Goal: Transaction & Acquisition: Register for event/course

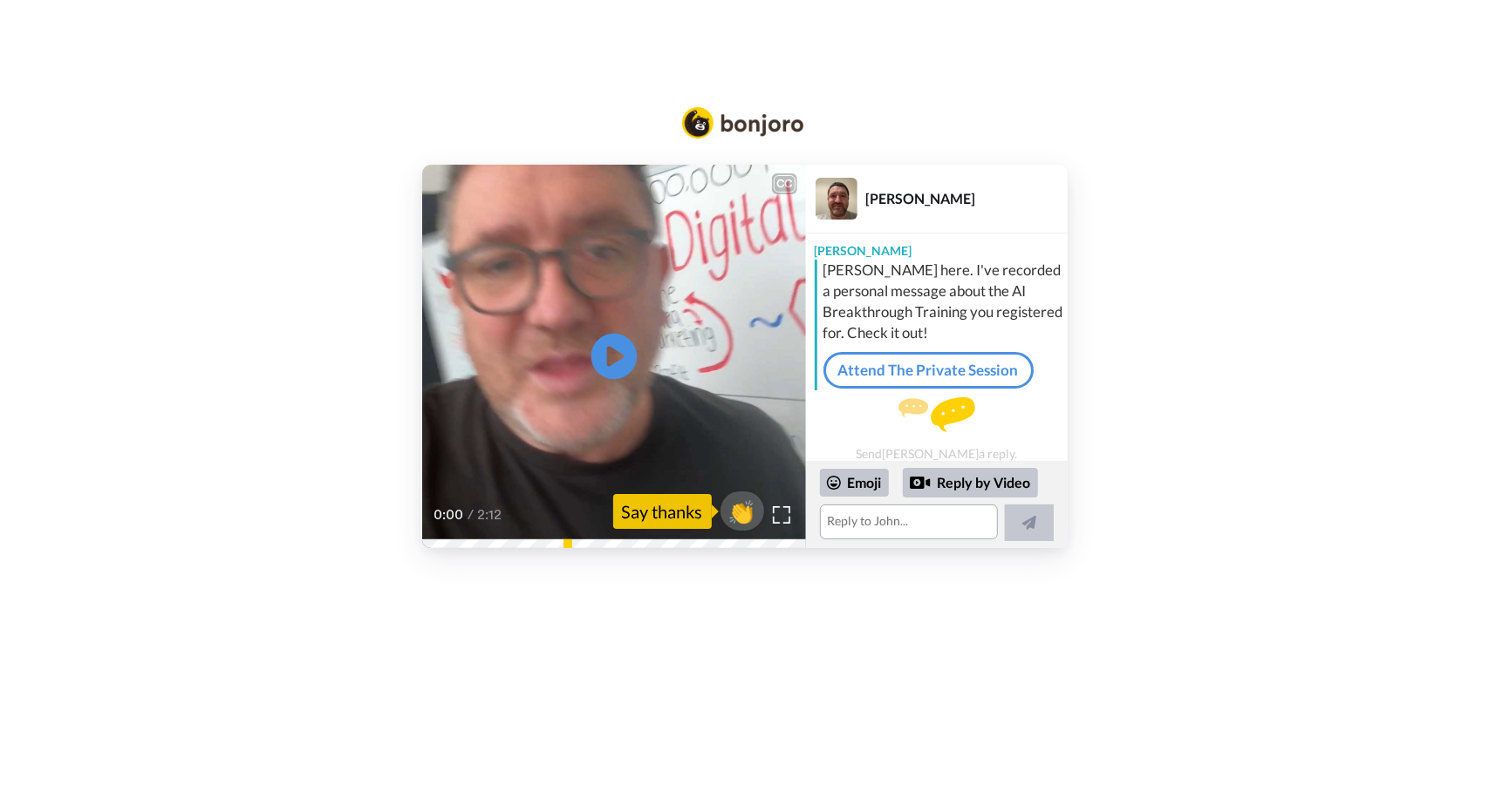
click at [608, 354] on icon "Play/Pause" at bounding box center [614, 357] width 46 height 83
click at [637, 317] on video at bounding box center [614, 356] width 384 height 383
click at [616, 366] on icon at bounding box center [614, 357] width 46 height 46
click at [549, 539] on div "0:00 / 2:12" at bounding box center [614, 521] width 384 height 37
click at [614, 360] on icon "Play/Pause" at bounding box center [614, 357] width 46 height 83
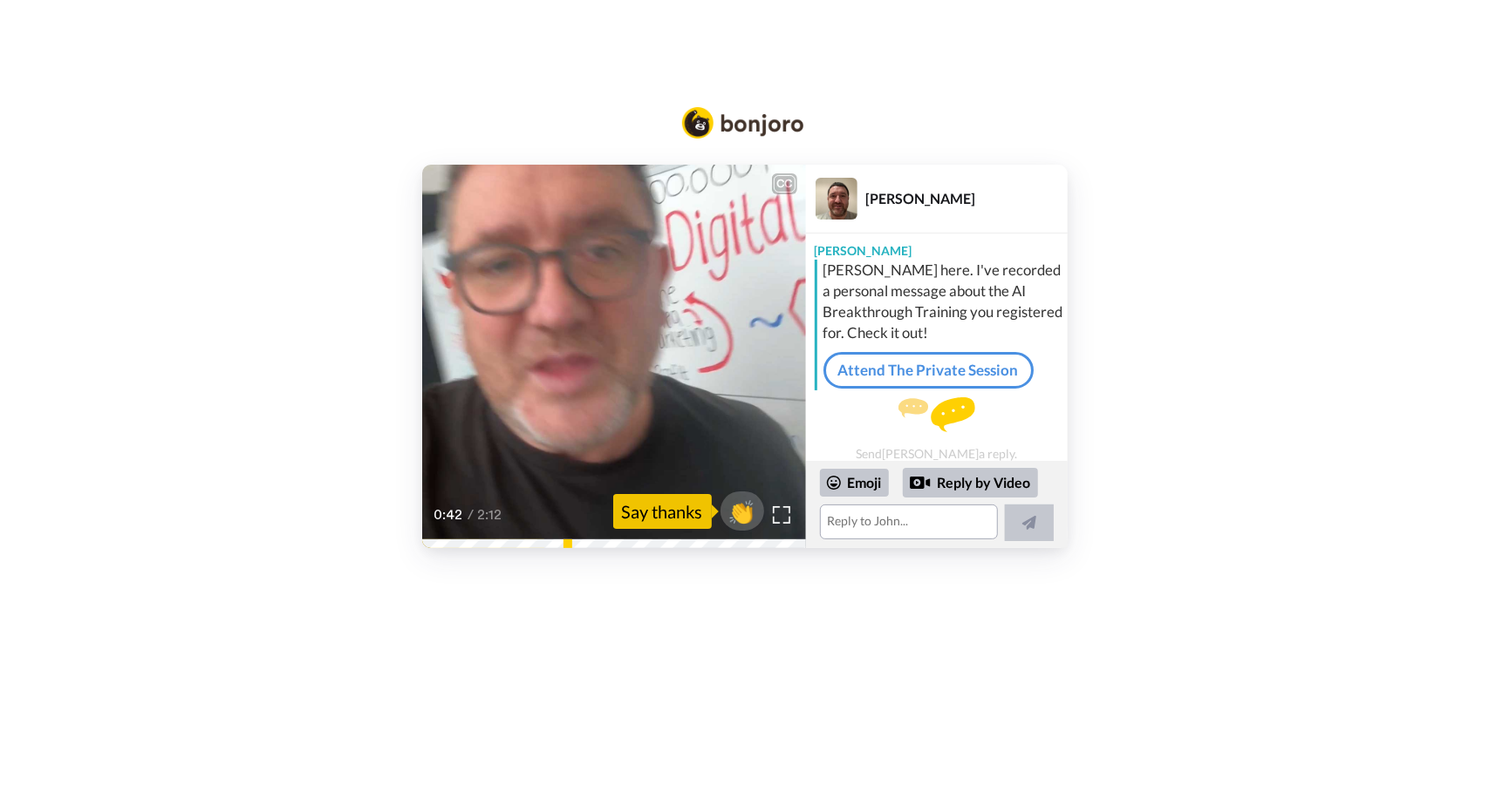
scroll to position [8, 0]
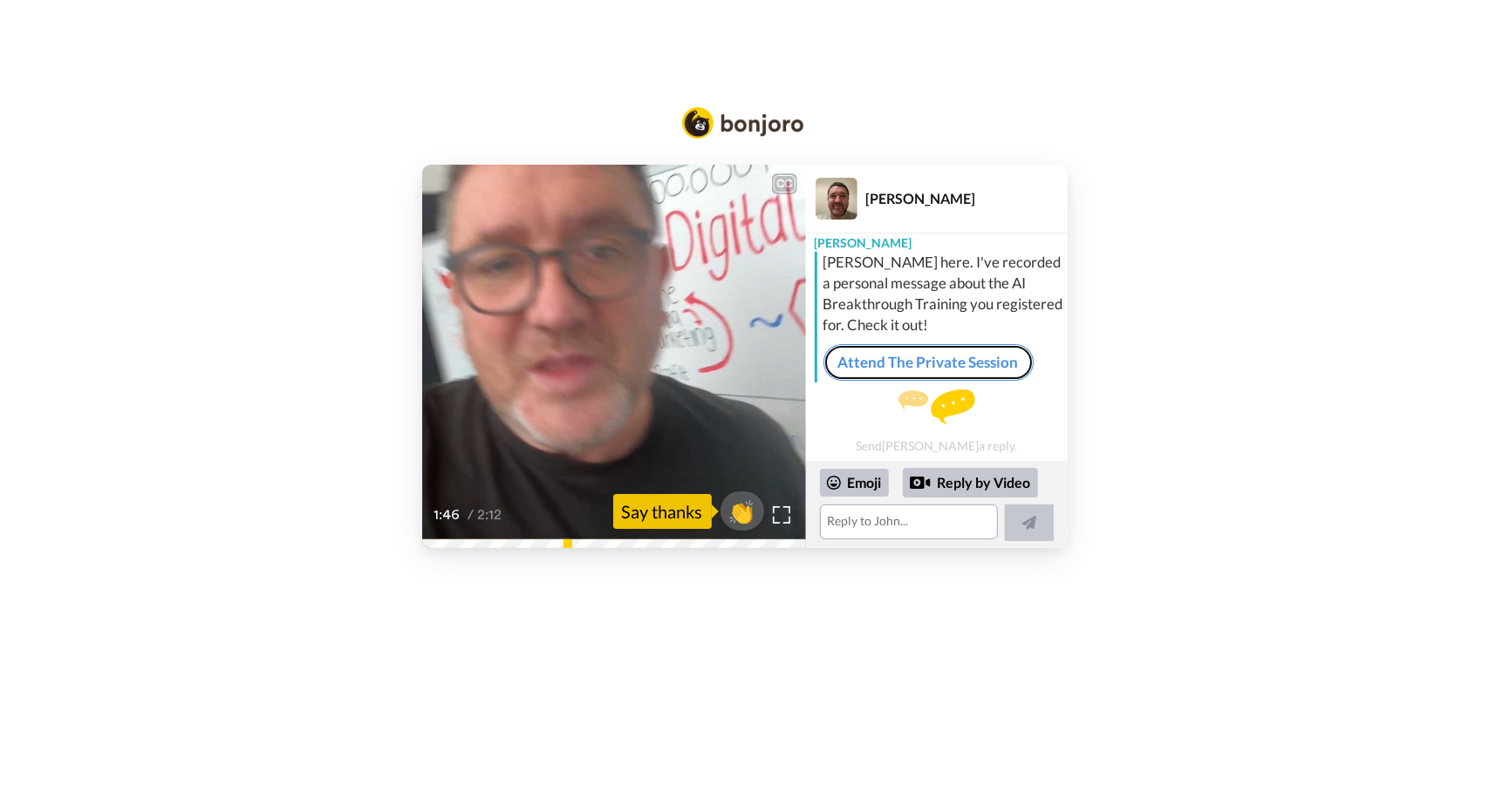
click at [967, 361] on link "Attend The Private Session" at bounding box center [928, 362] width 210 height 37
